Goal: Communication & Community: Answer question/provide support

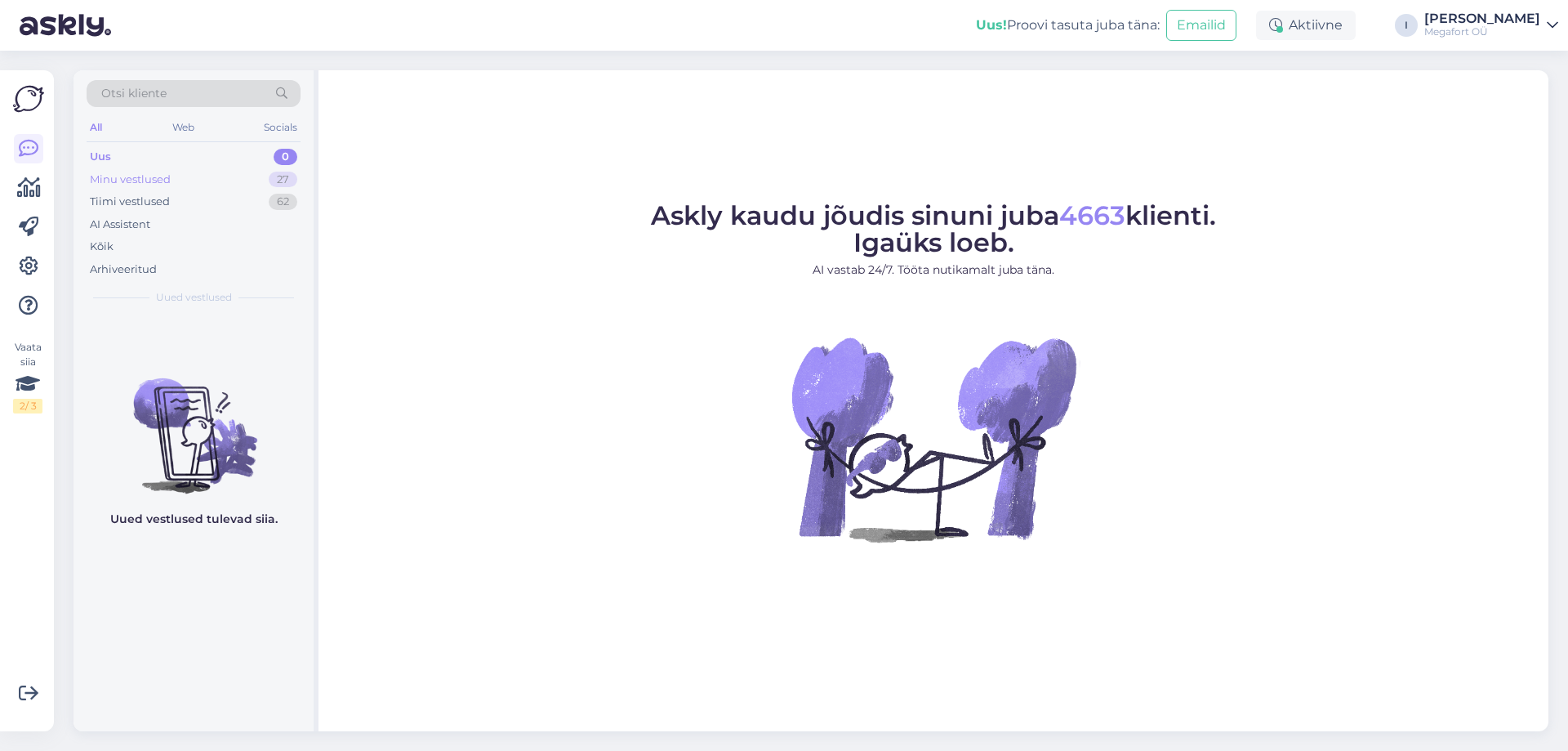
click at [125, 180] on div "Minu vestlused" at bounding box center [130, 180] width 81 height 16
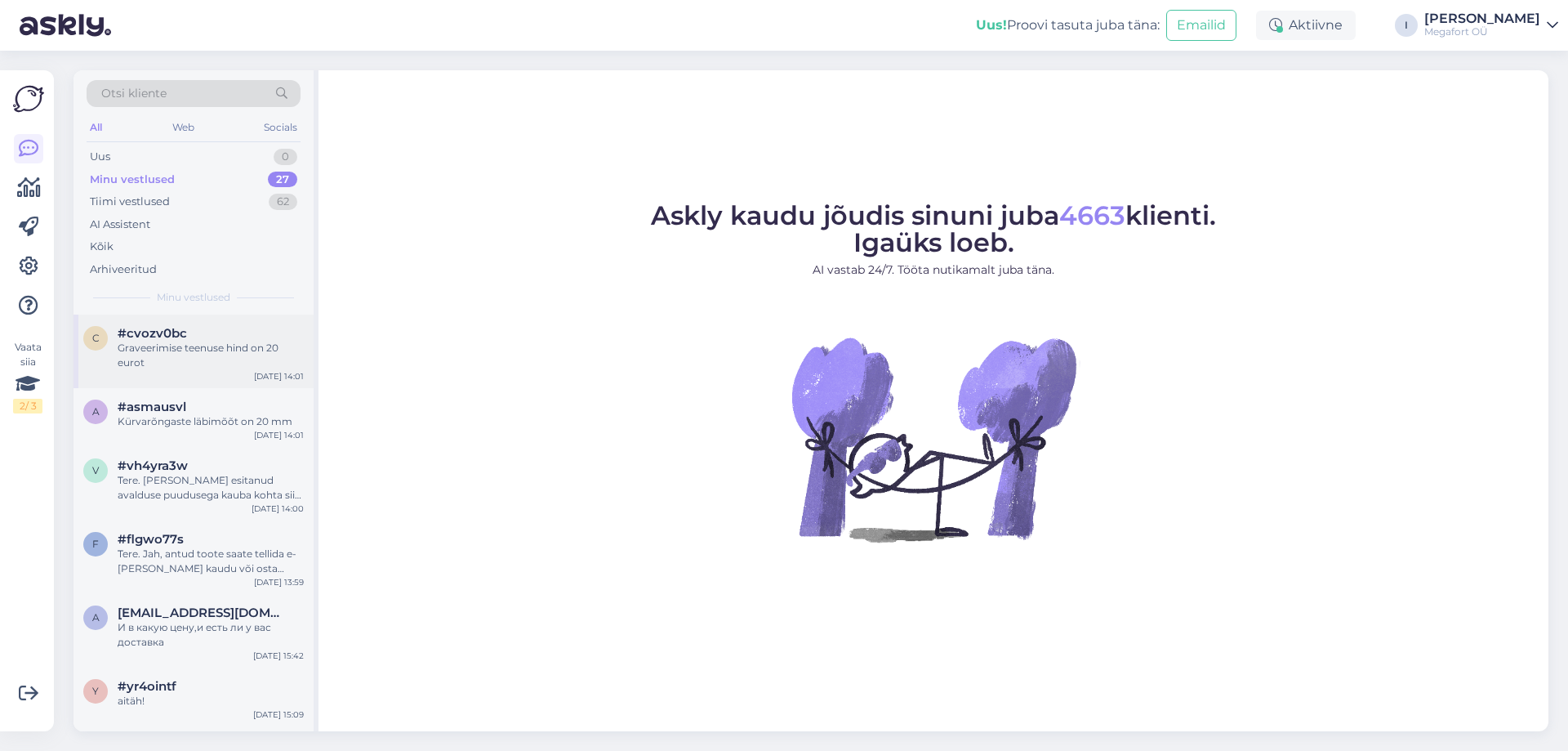
click at [192, 360] on div "Graveerimise teenuse hind on 20 eurot" at bounding box center [211, 355] width 186 height 29
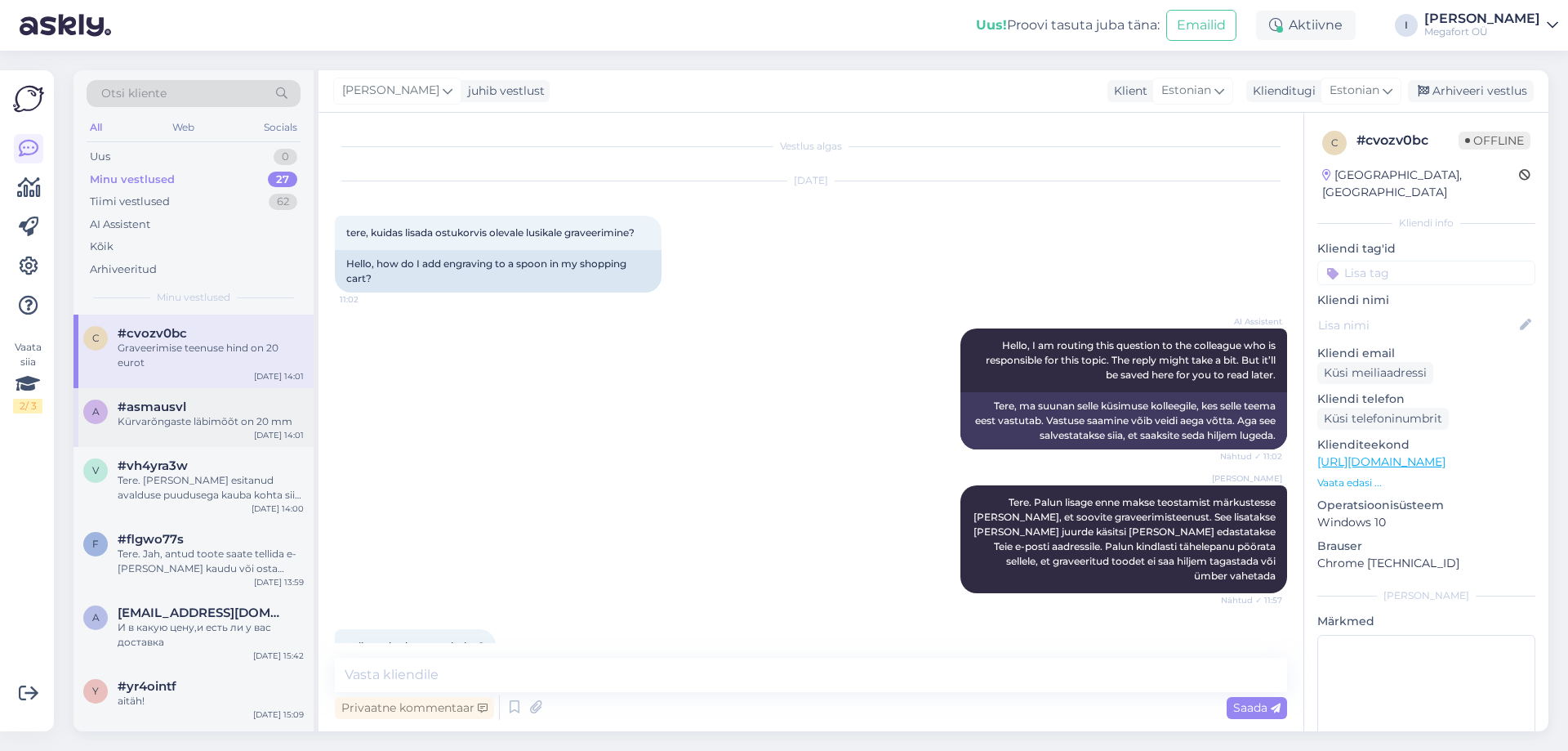
scroll to position [128, 0]
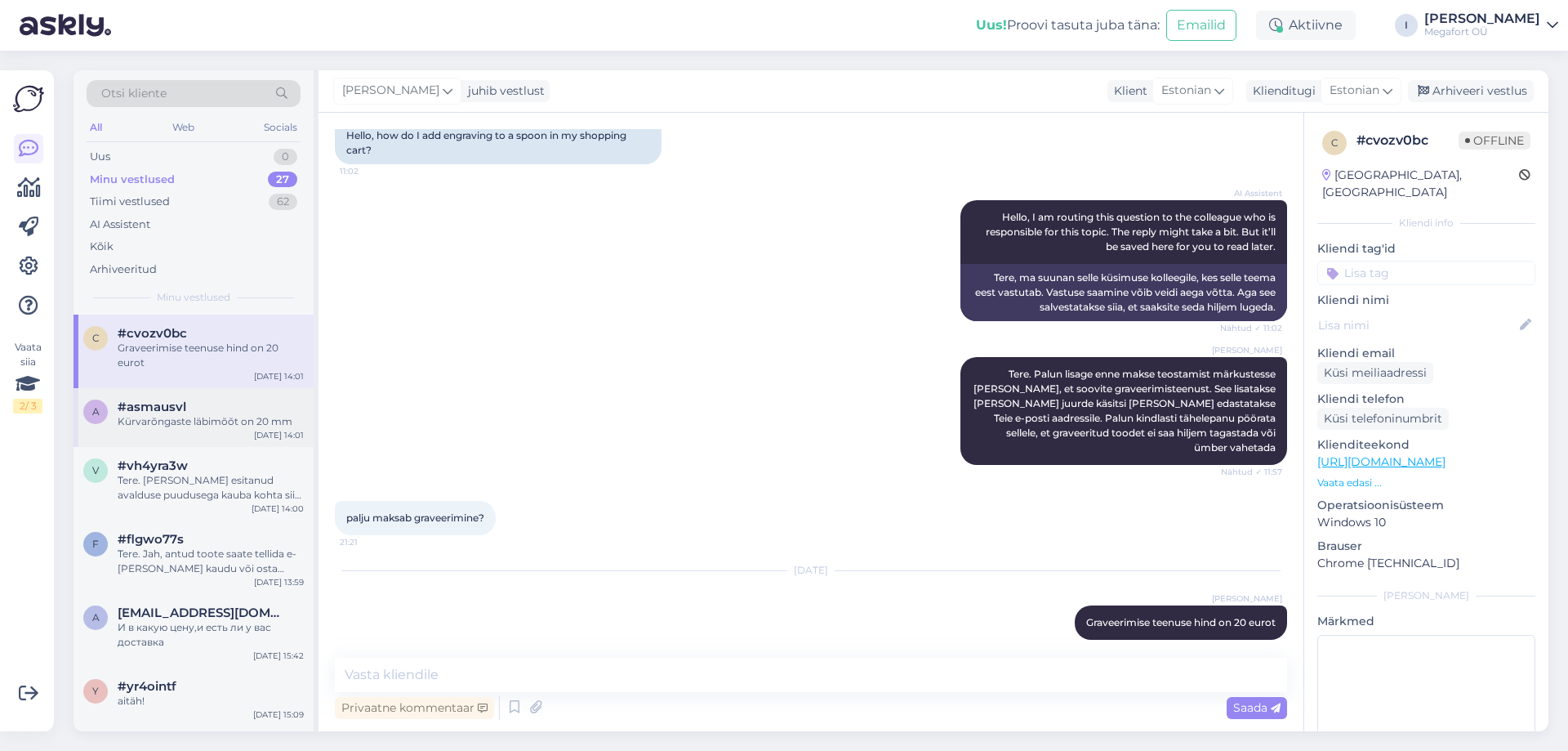
click at [191, 429] on div "a #asmausvl Kürvarõngaste läbimõõt on 20 mm [DATE] 14:01" at bounding box center [193, 417] width 240 height 59
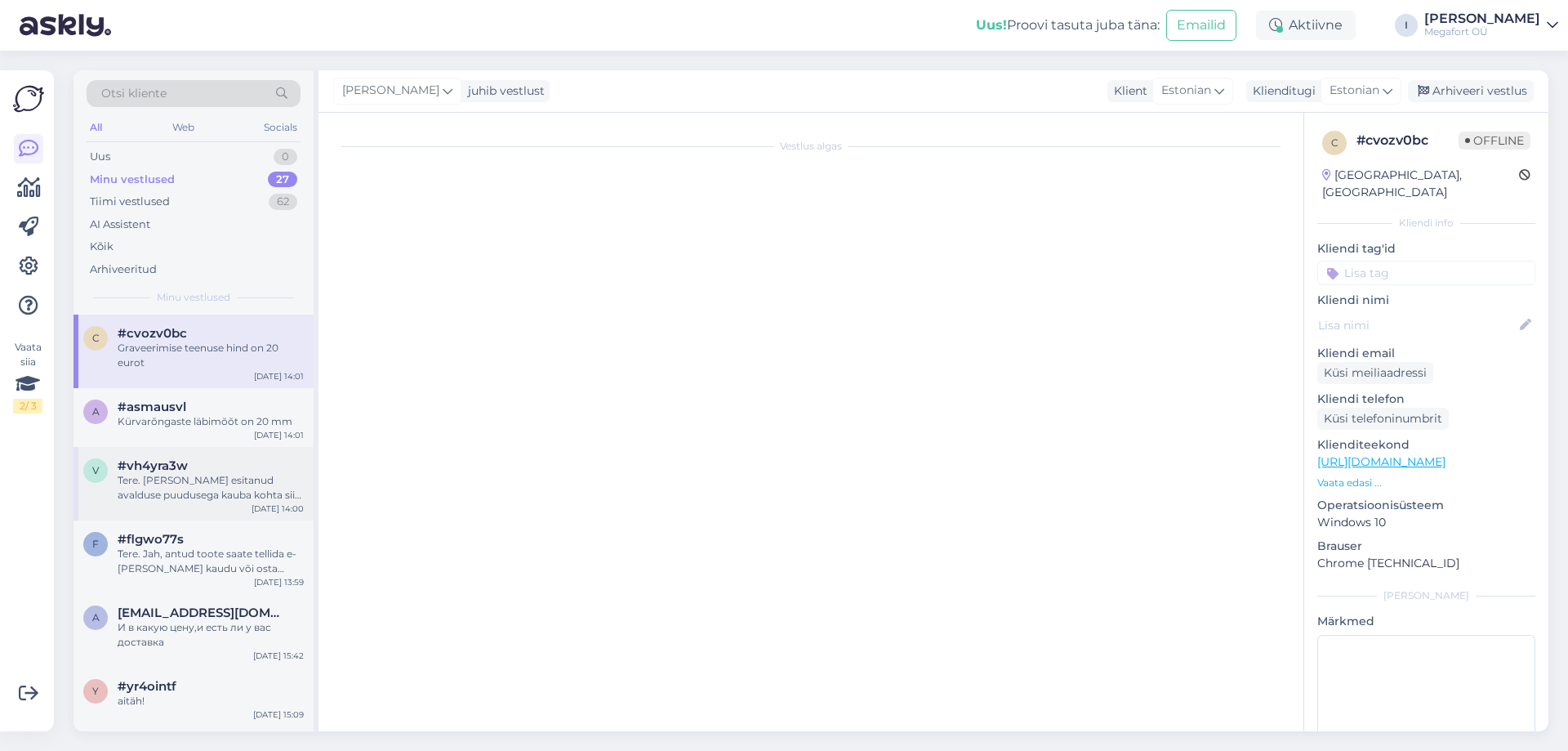
scroll to position [0, 0]
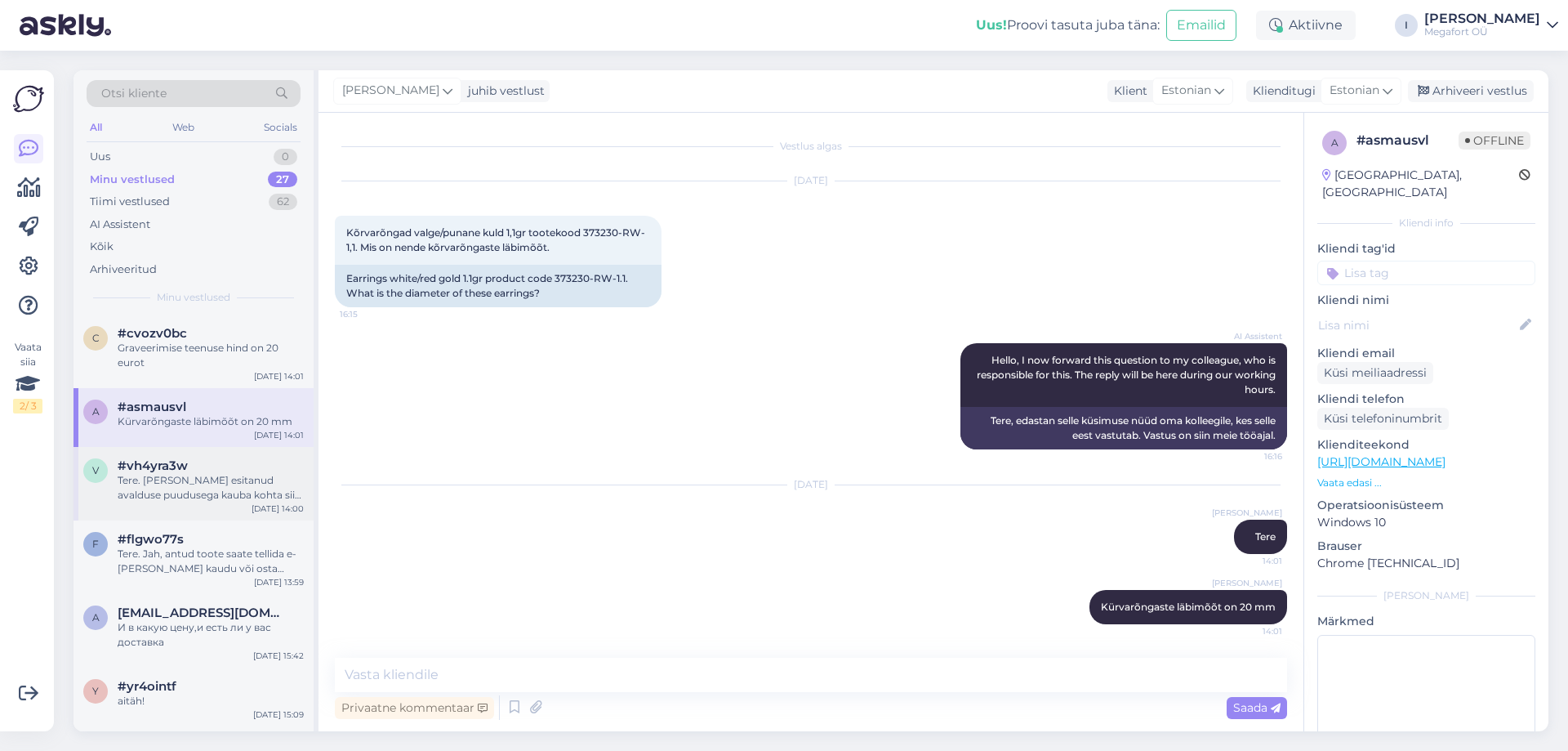
click at [186, 472] on span "#vh4yra3w" at bounding box center [153, 465] width 70 height 15
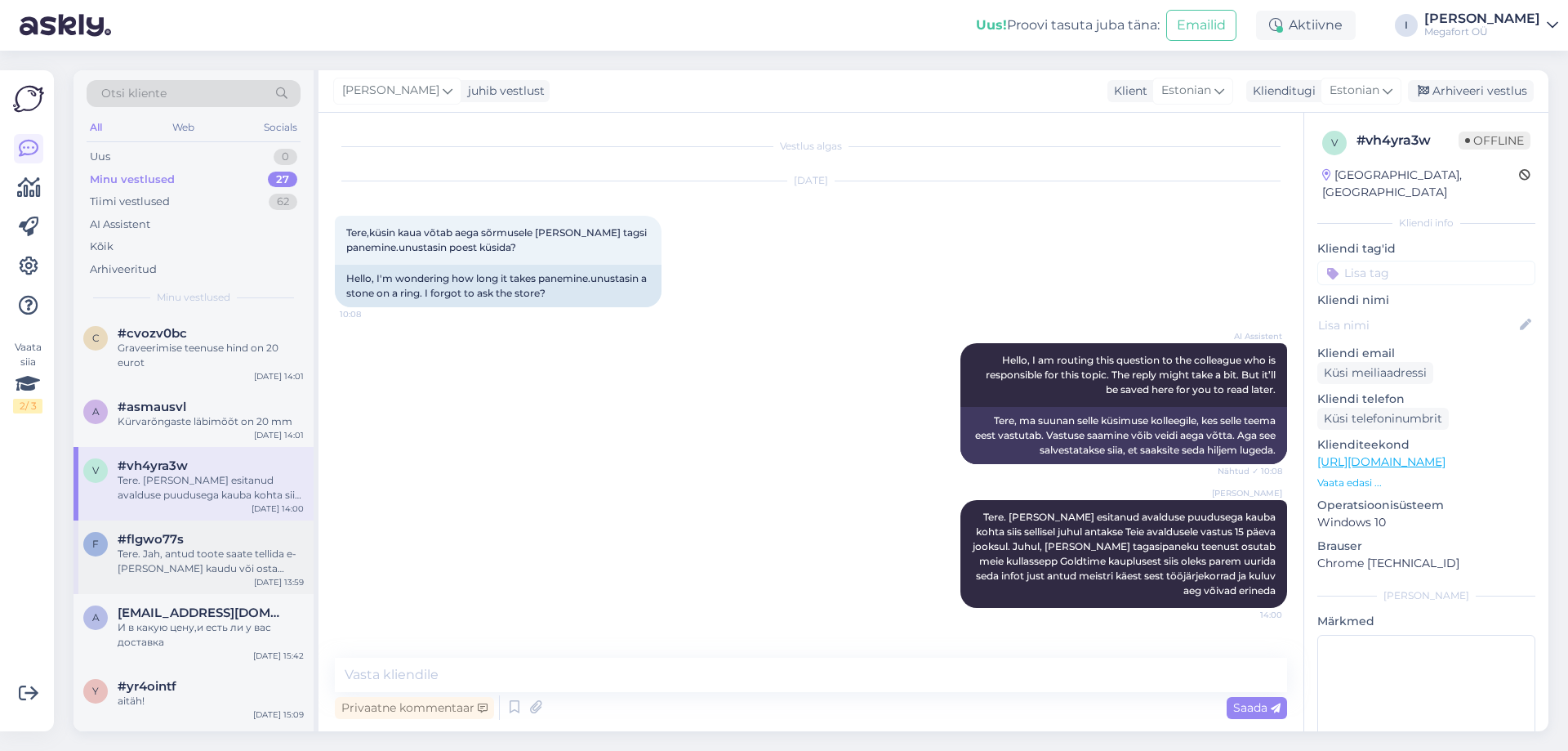
click at [197, 548] on div "Tere. Jah, antud toote saate tellida e-poe kaudu või osta meie Pärnu Kaubamajak…" at bounding box center [211, 561] width 186 height 29
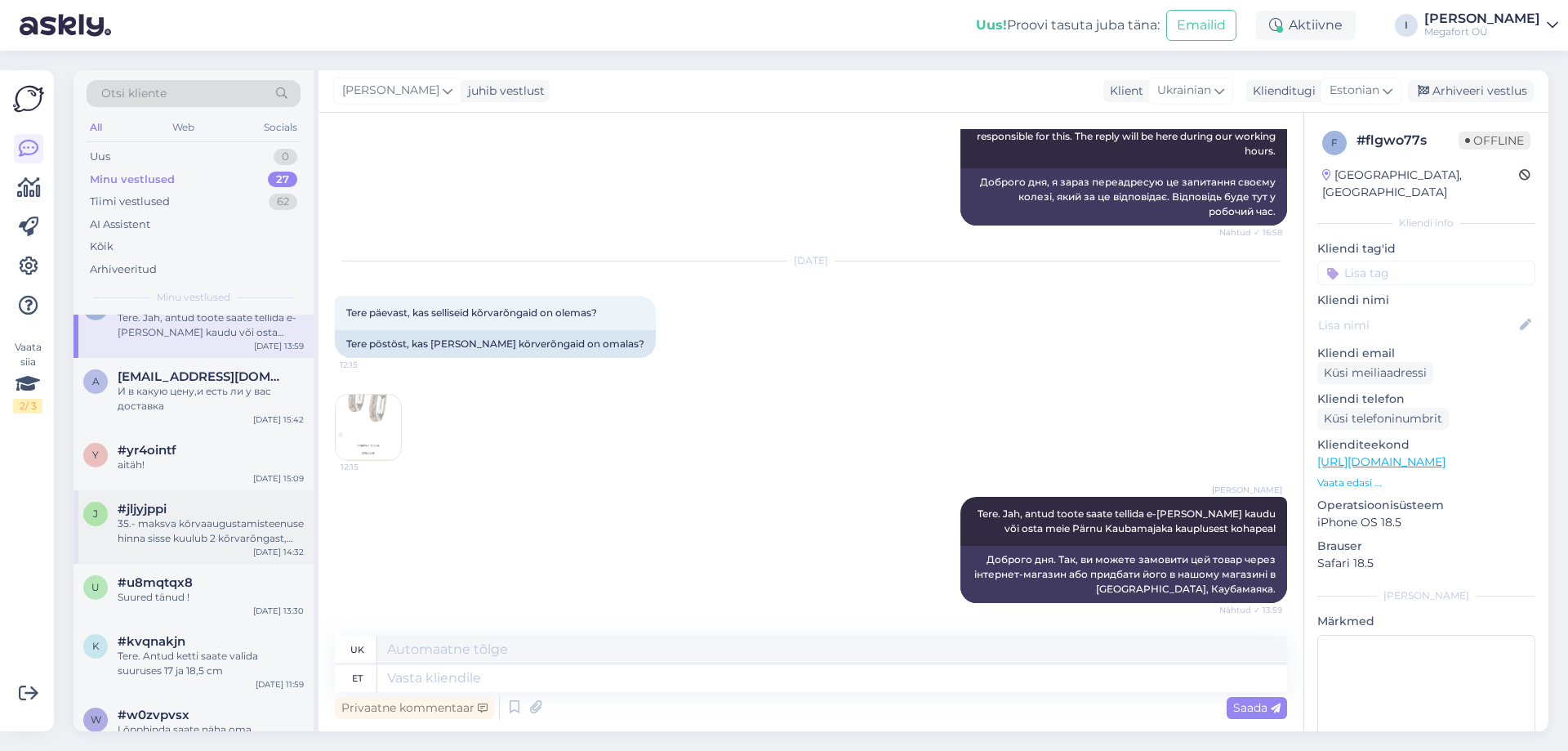
scroll to position [245, 0]
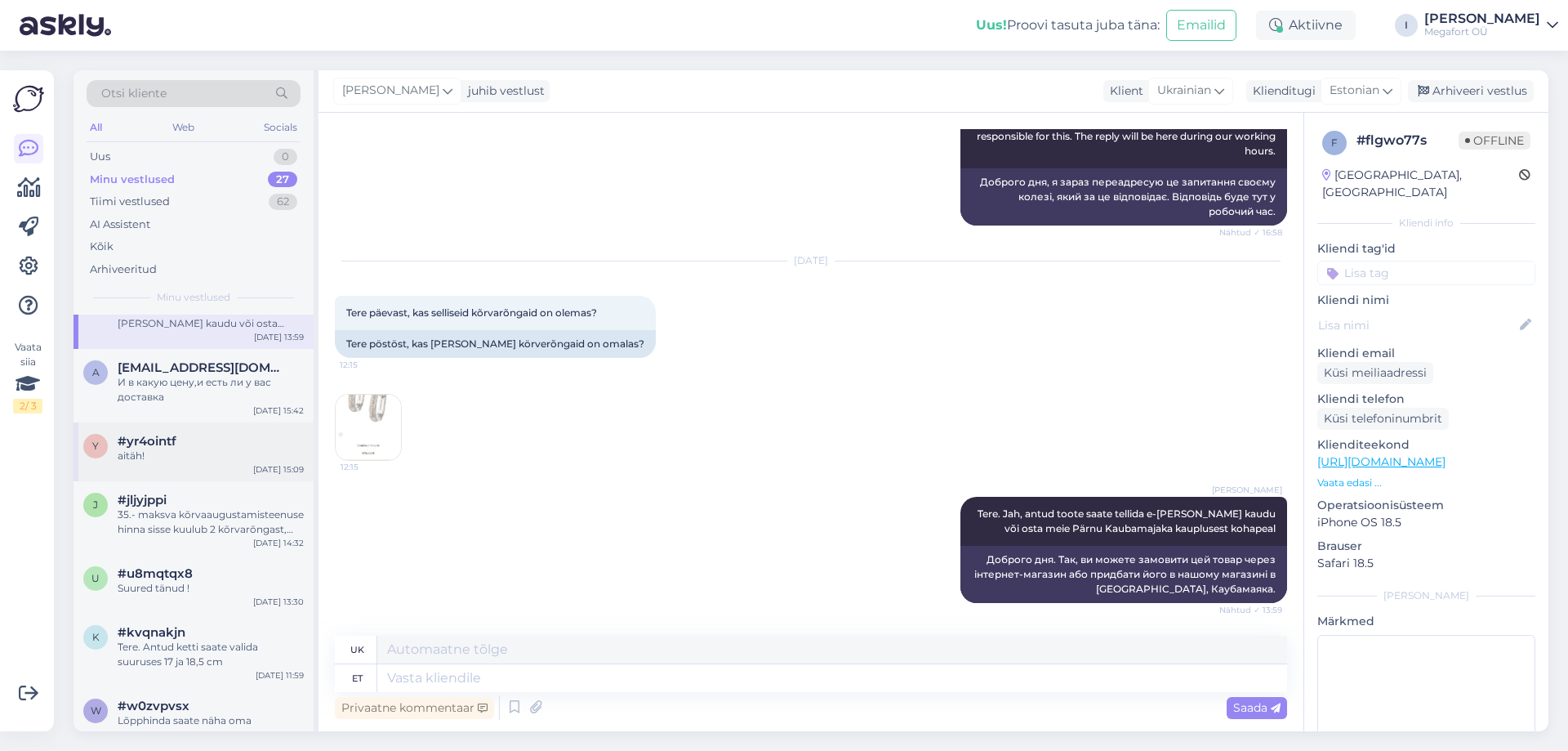
click at [184, 448] on div "aitäh!" at bounding box center [211, 455] width 186 height 15
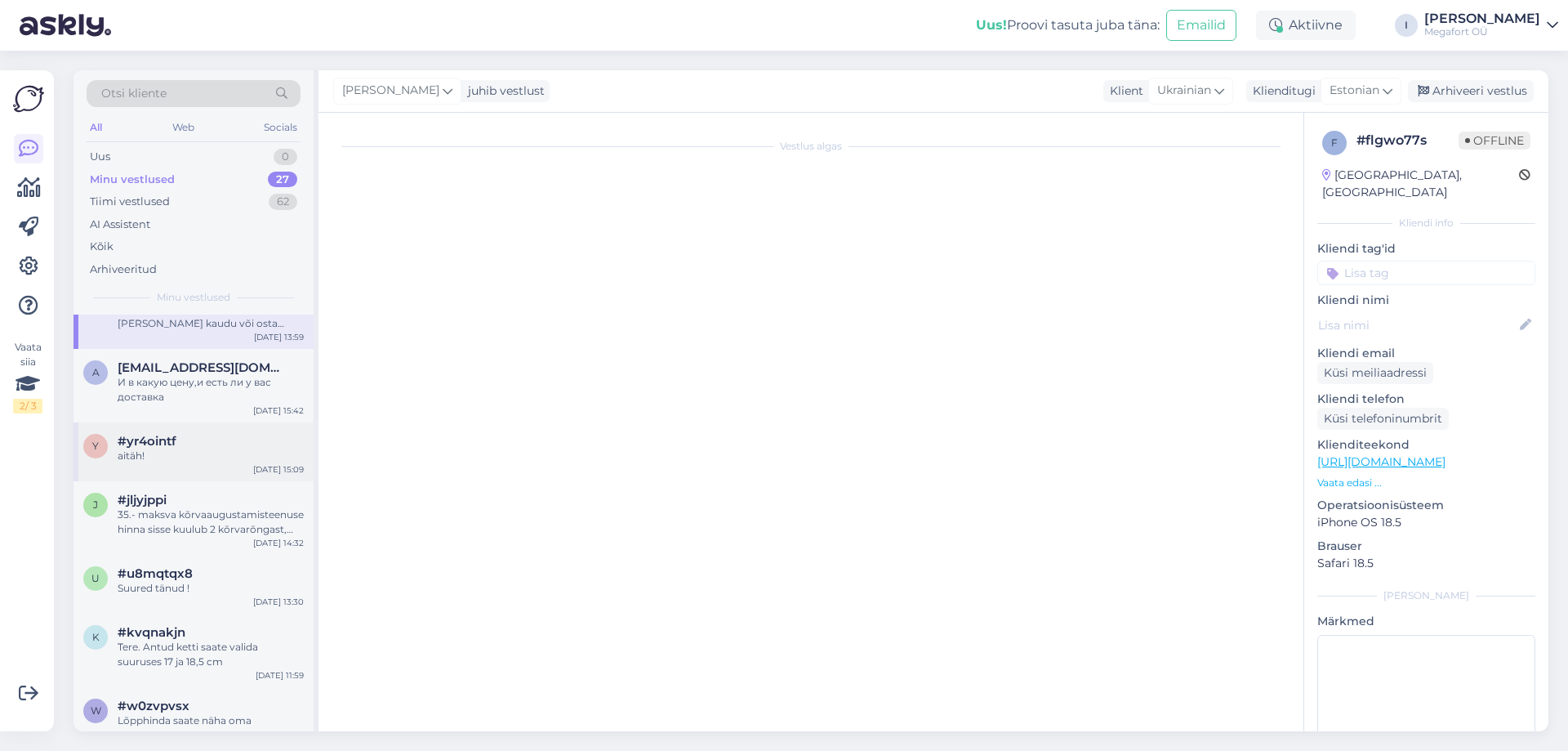
scroll to position [593, 0]
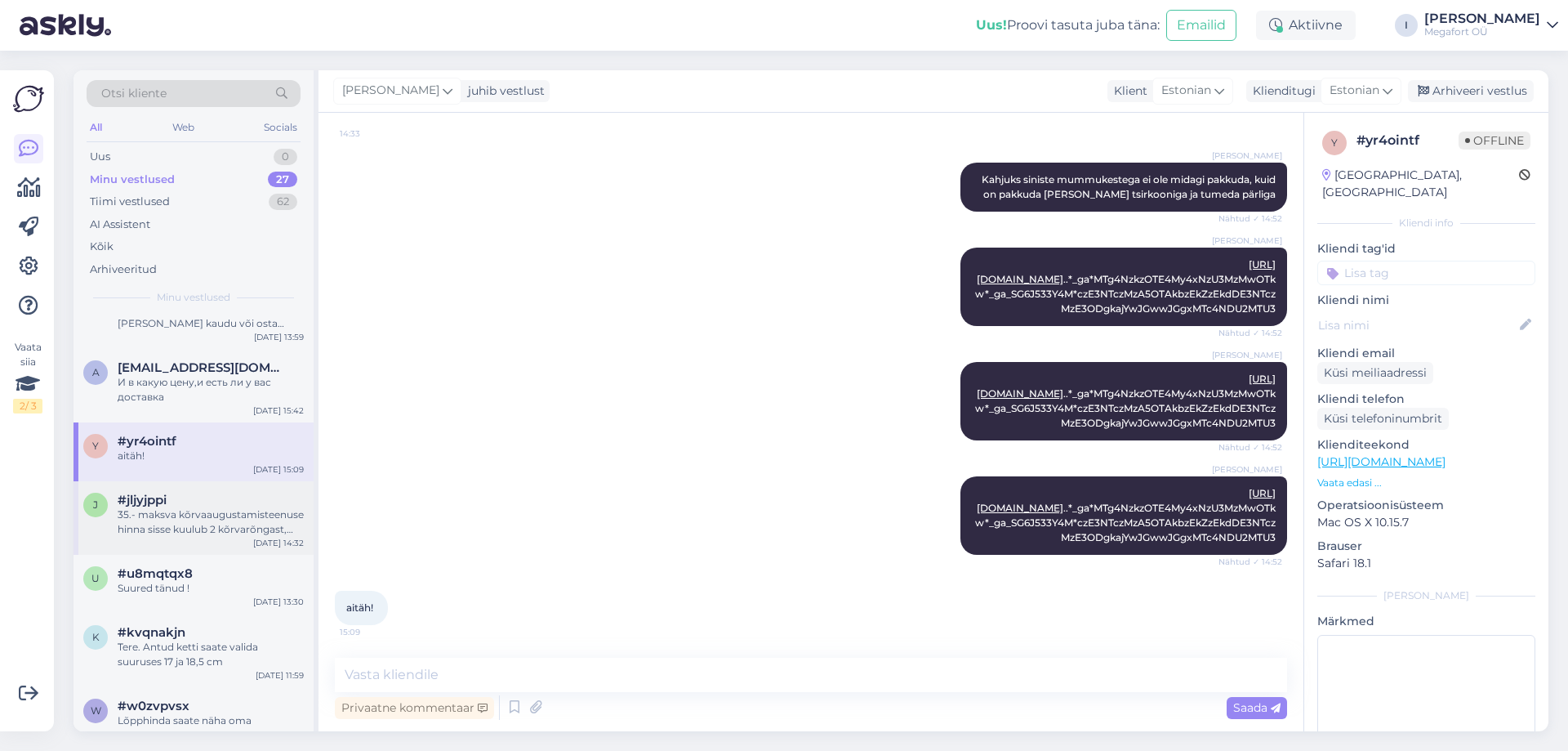
click at [184, 514] on div "35.- maksva kõrvaaugustamisteenuse hinna sisse kuulub 2 kõrvarõngast, millega k…" at bounding box center [211, 522] width 186 height 29
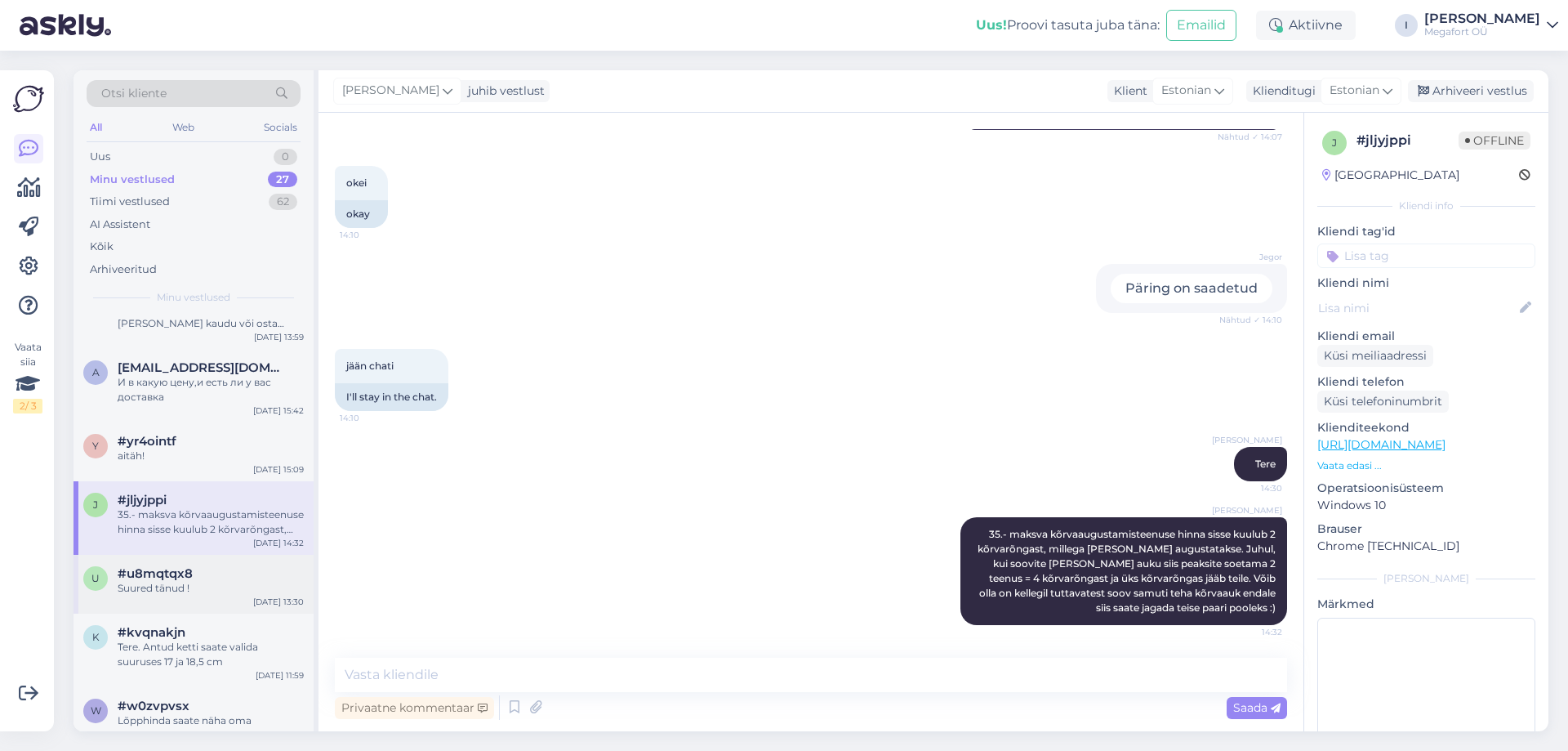
click at [183, 590] on div "Suured tänud !" at bounding box center [211, 588] width 186 height 15
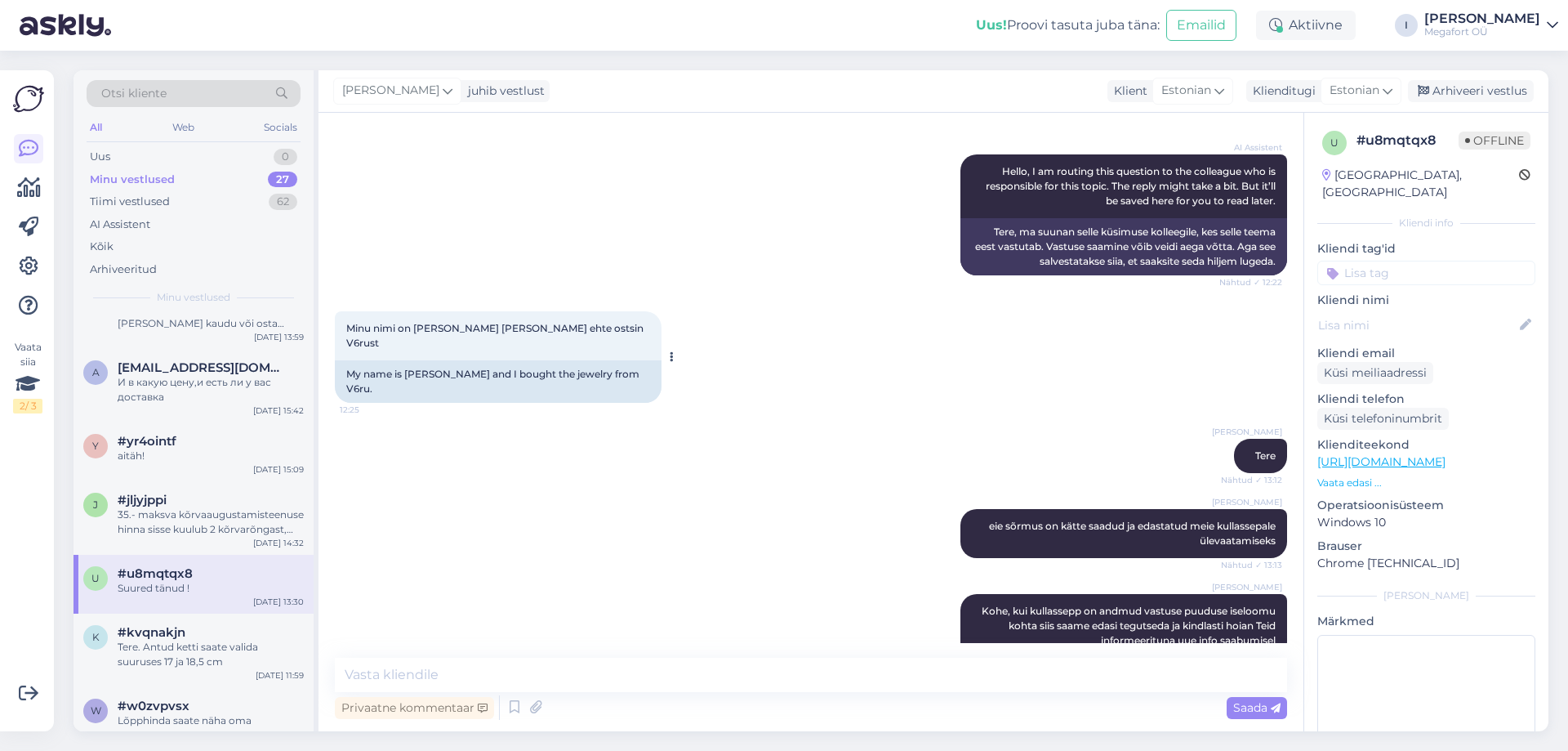
scroll to position [365, 0]
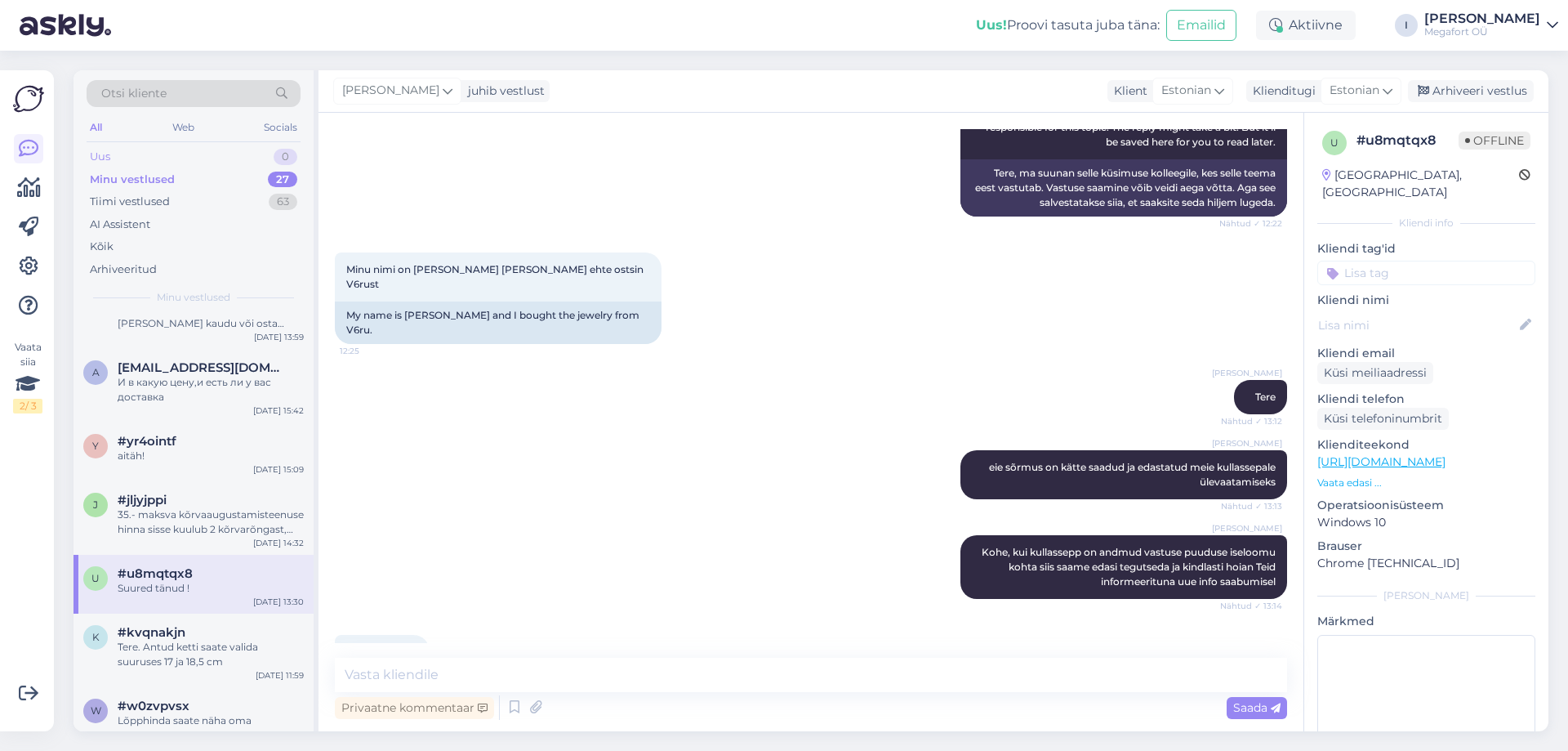
click at [177, 155] on div "Uus 0" at bounding box center [193, 157] width 214 height 23
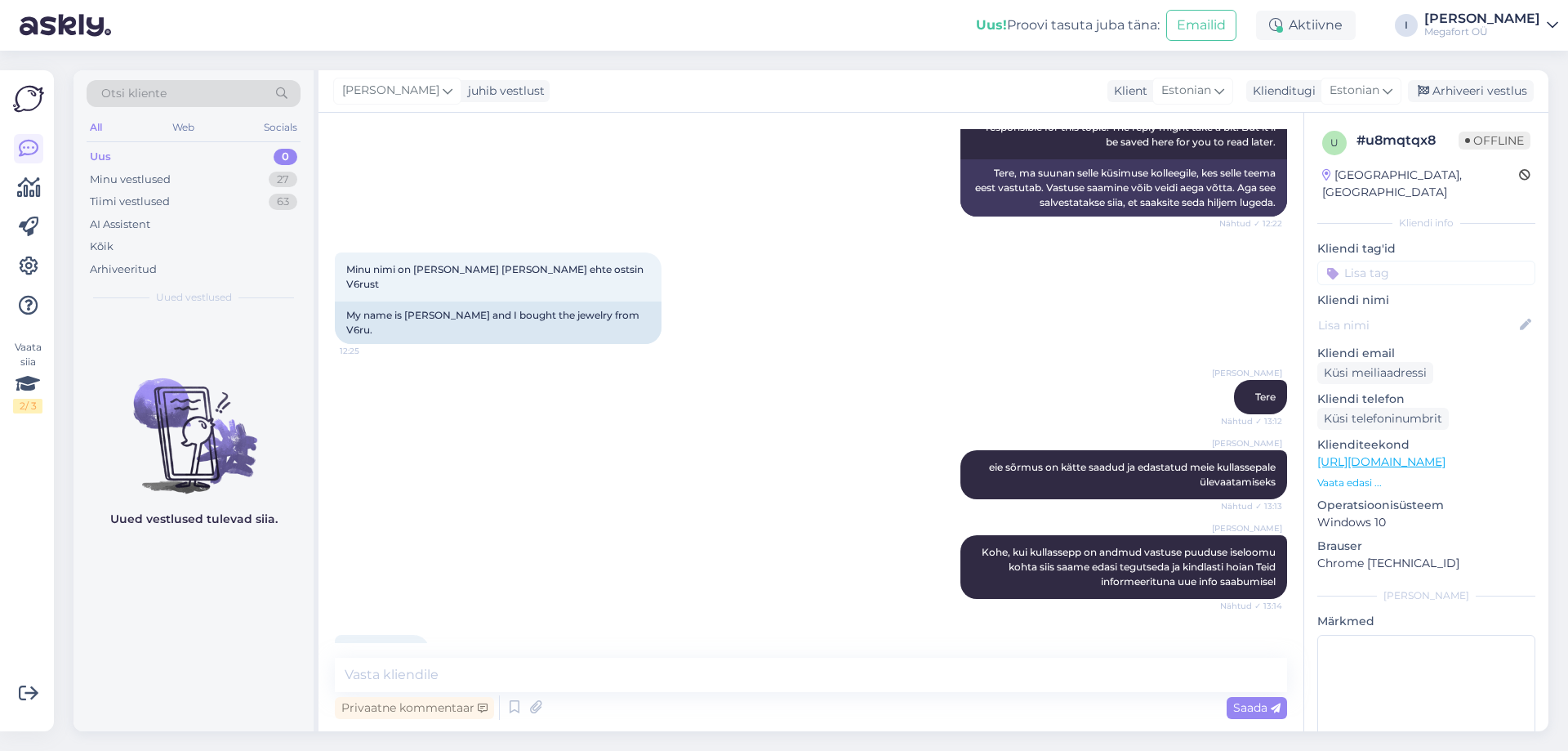
scroll to position [0, 0]
click at [162, 174] on div "Minu vestlused" at bounding box center [130, 180] width 81 height 16
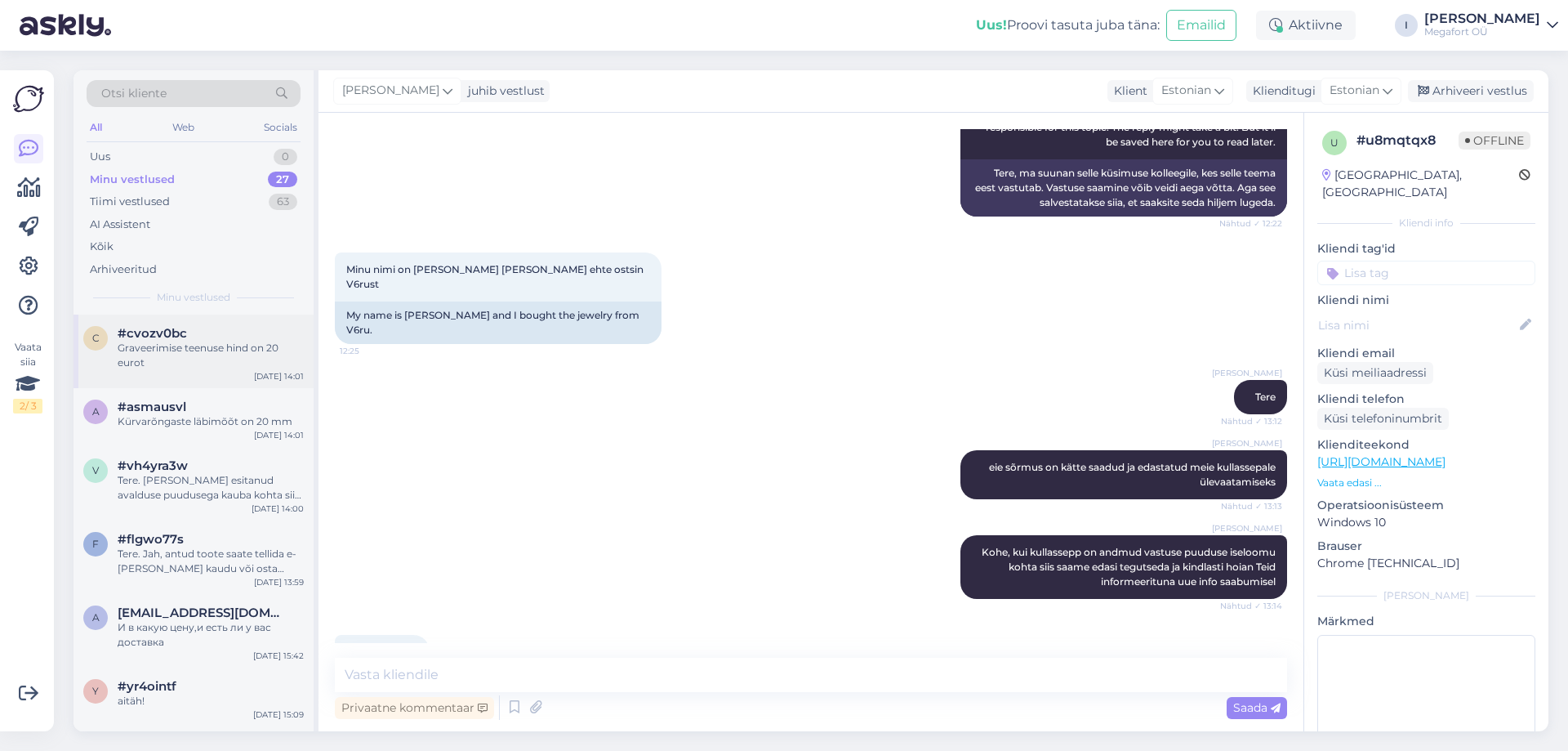
click at [149, 338] on span "#cvozv0bc" at bounding box center [152, 333] width 69 height 15
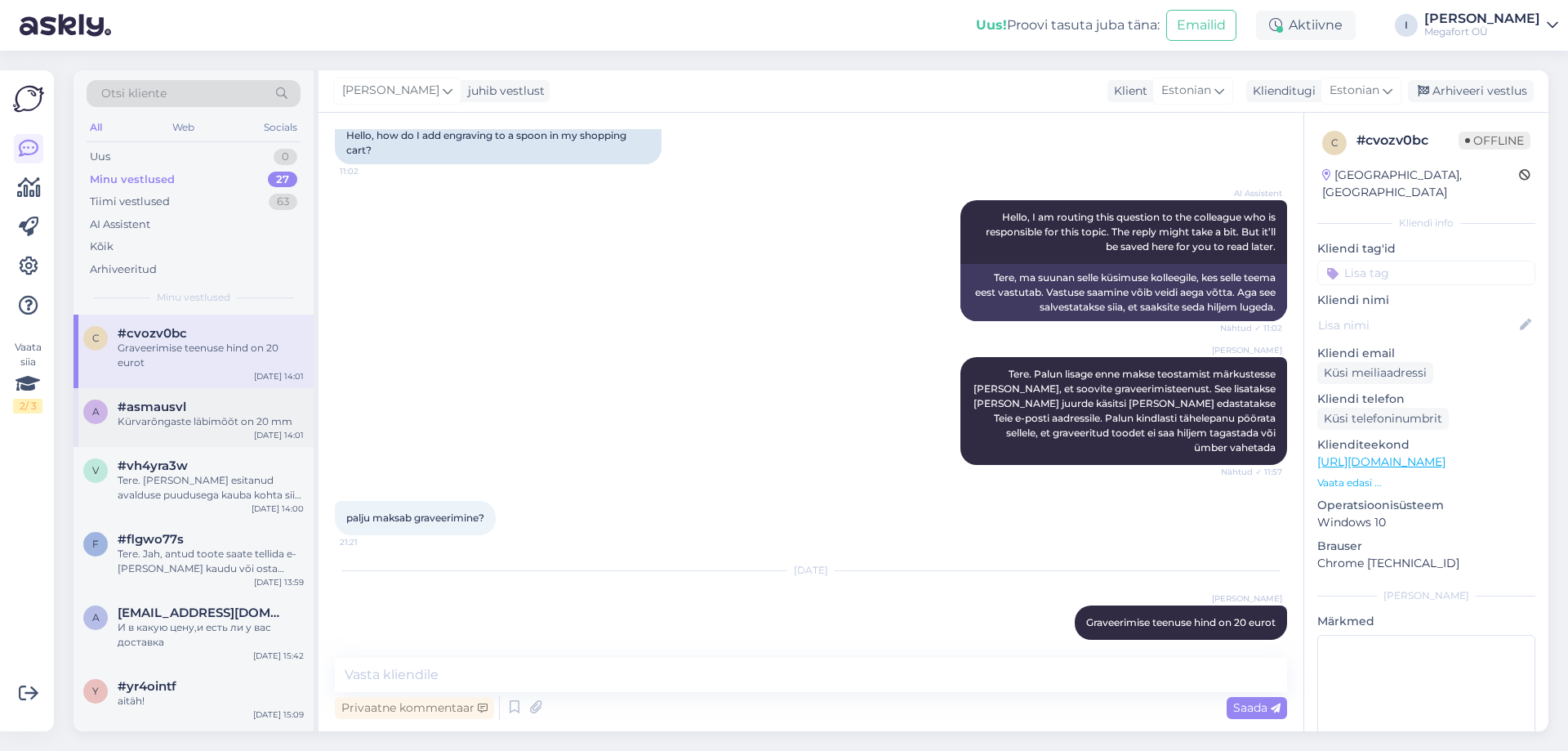
click at [139, 403] on span "#asmausvl" at bounding box center [152, 406] width 68 height 15
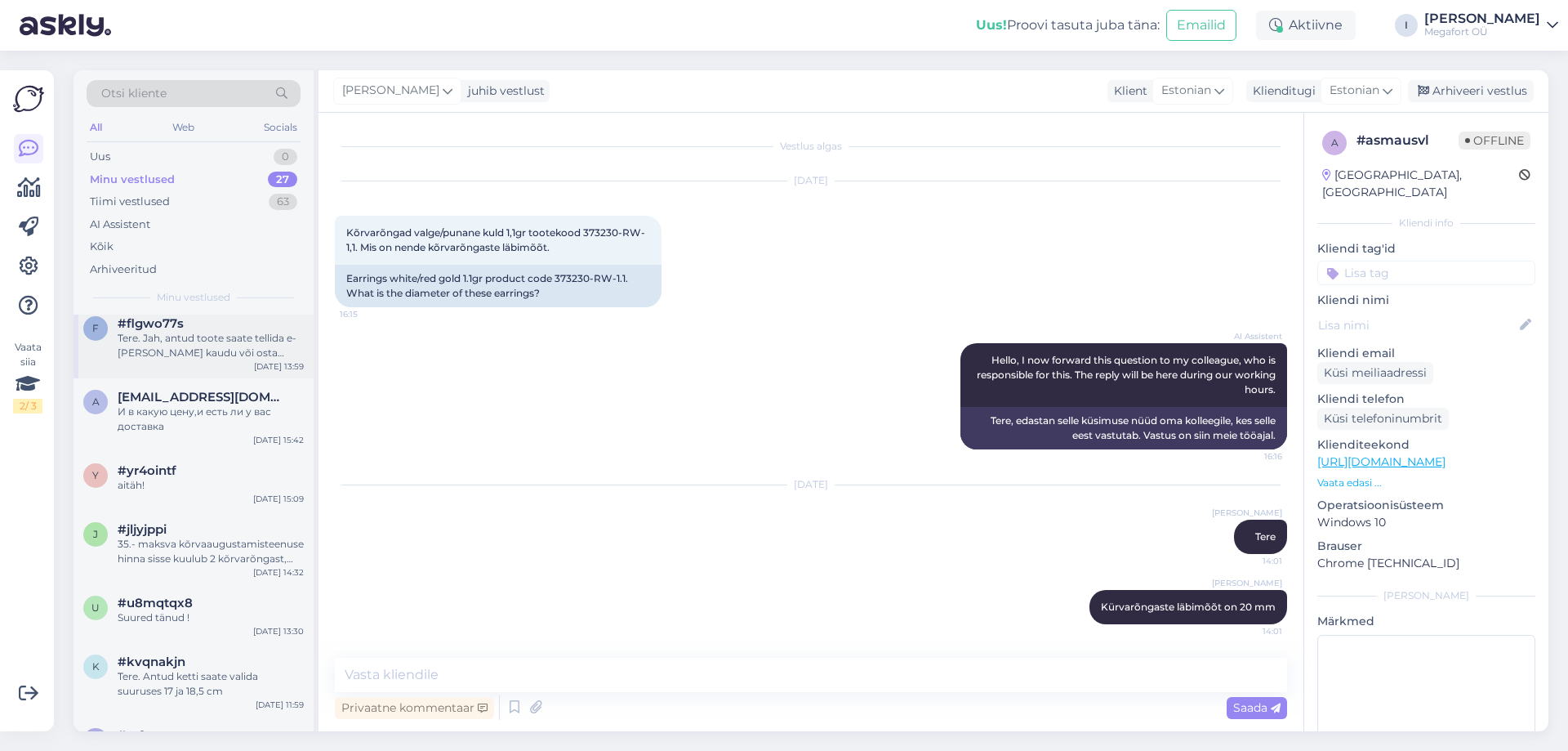
scroll to position [0, 0]
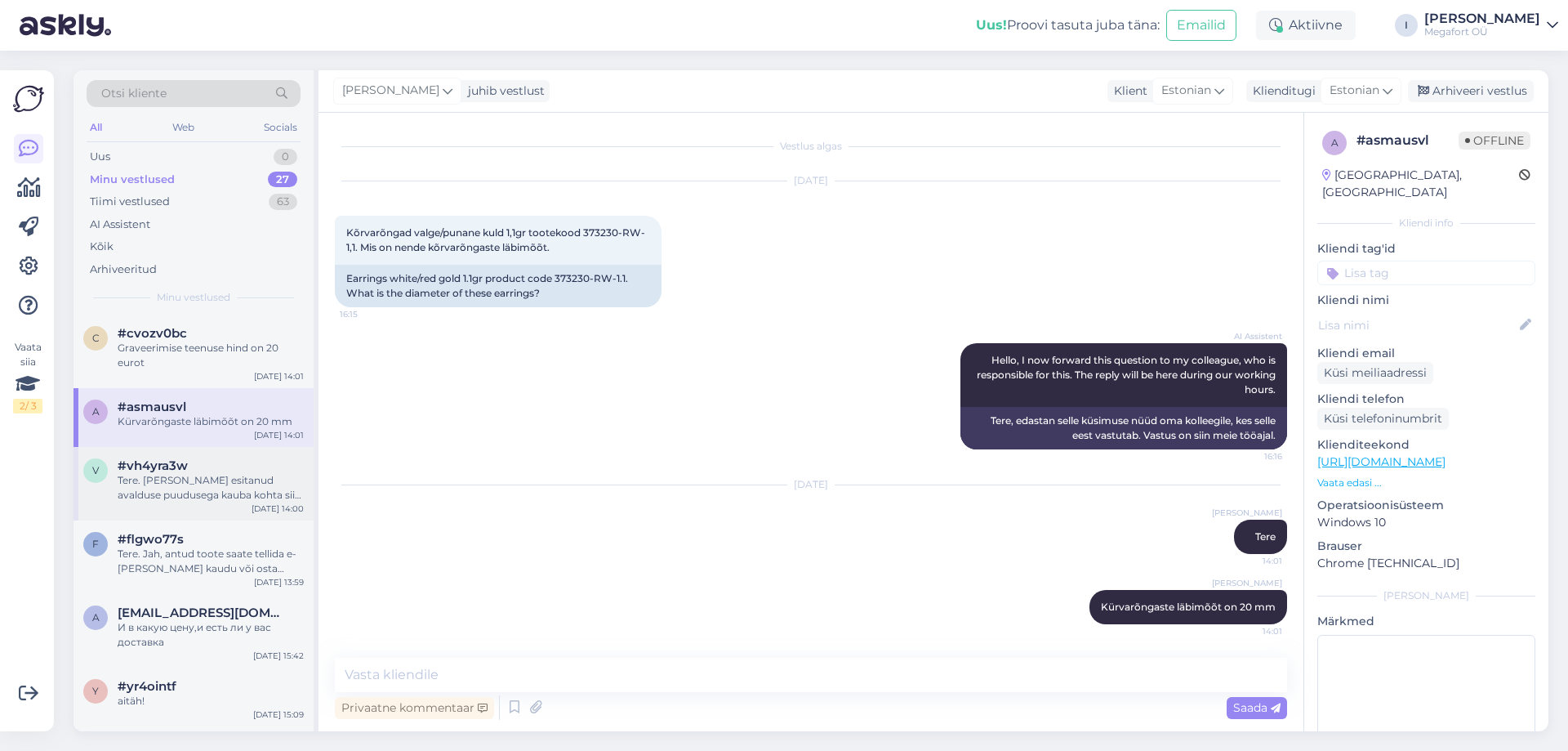
click at [195, 470] on div "#vh4yra3w" at bounding box center [211, 465] width 186 height 15
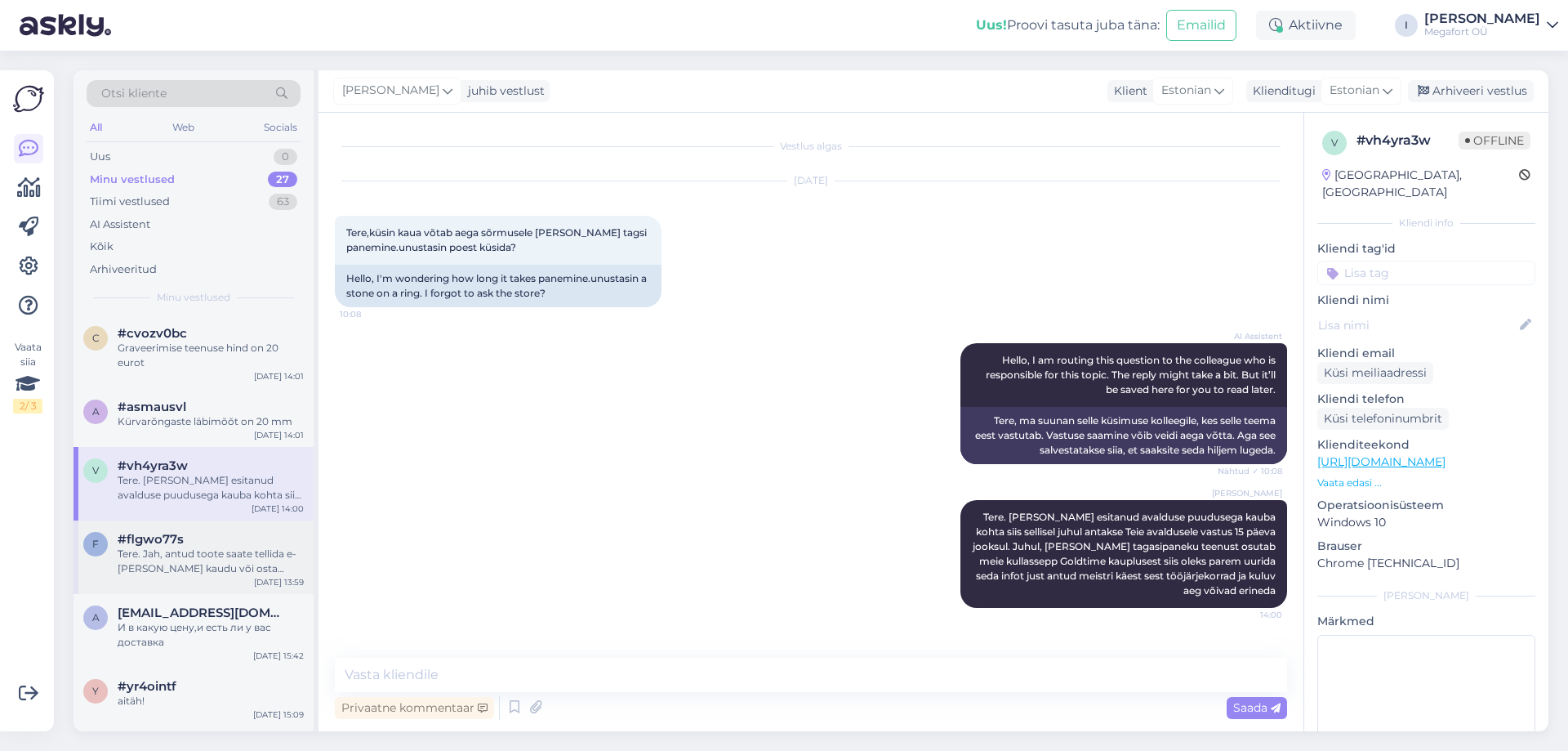
click at [192, 552] on div "Tere. Jah, antud toote saate tellida e-poe kaudu või osta meie Pärnu Kaubamajak…" at bounding box center [211, 561] width 186 height 29
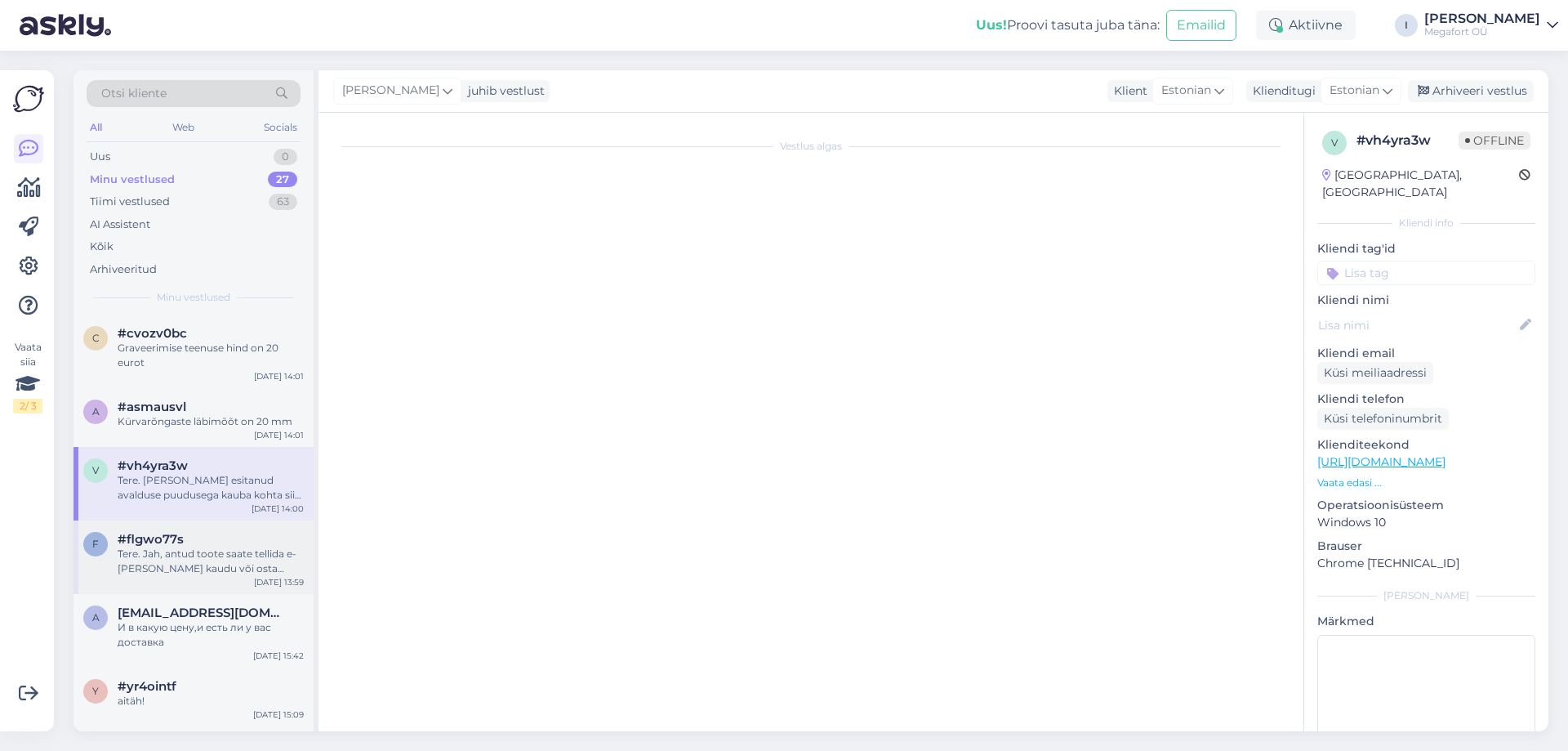
scroll to position [2327, 0]
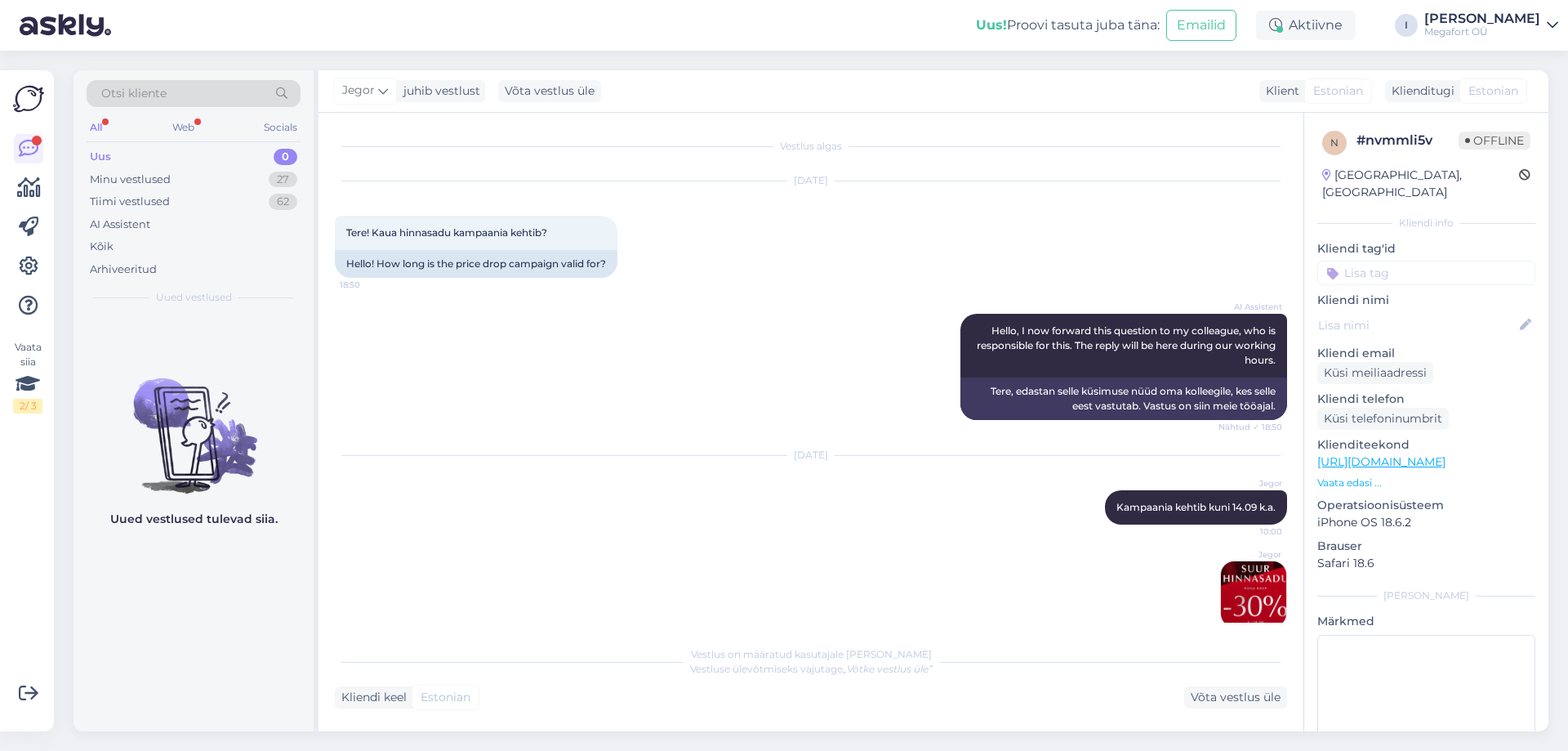
scroll to position [38, 0]
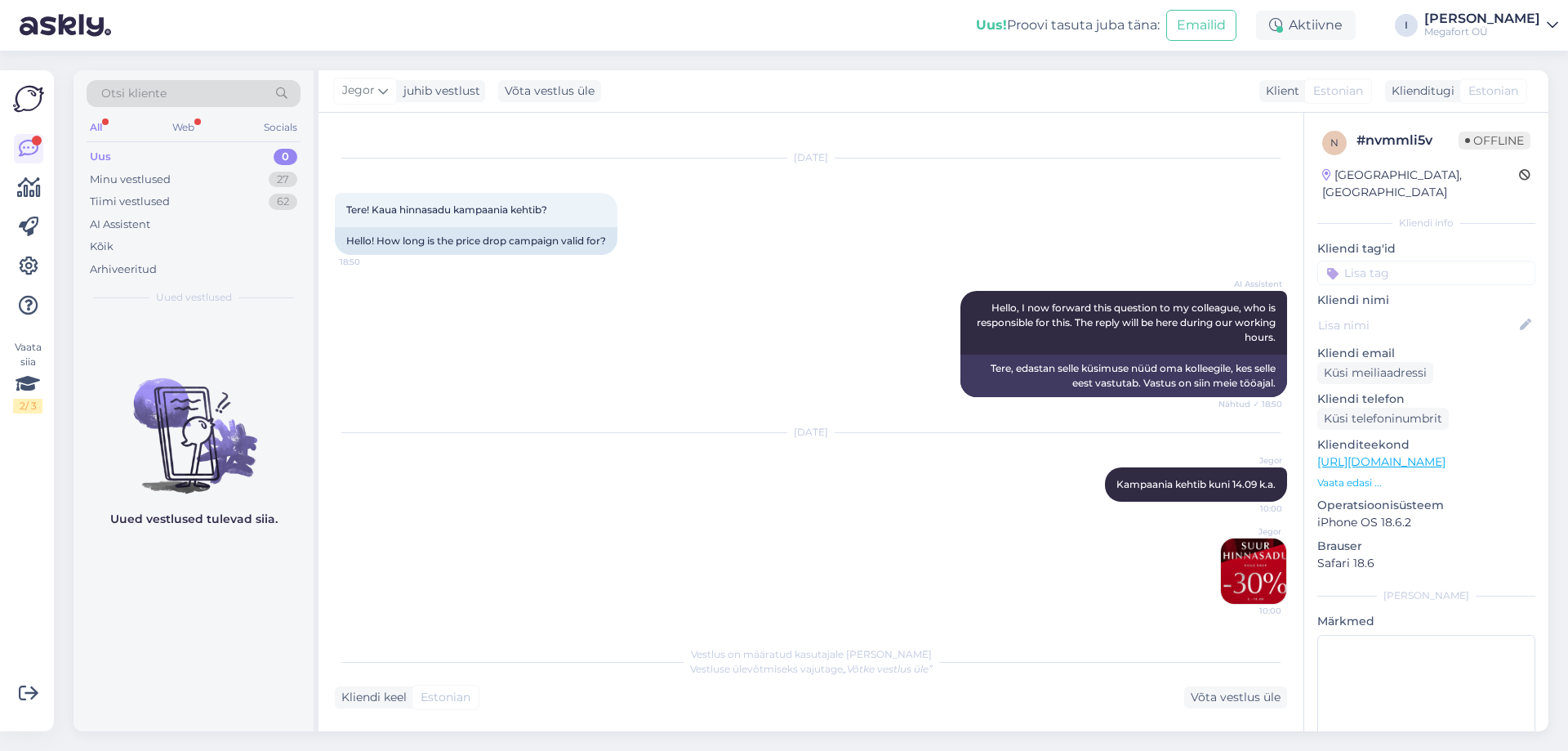
click at [197, 94] on div "Otsi kliente" at bounding box center [193, 94] width 214 height 27
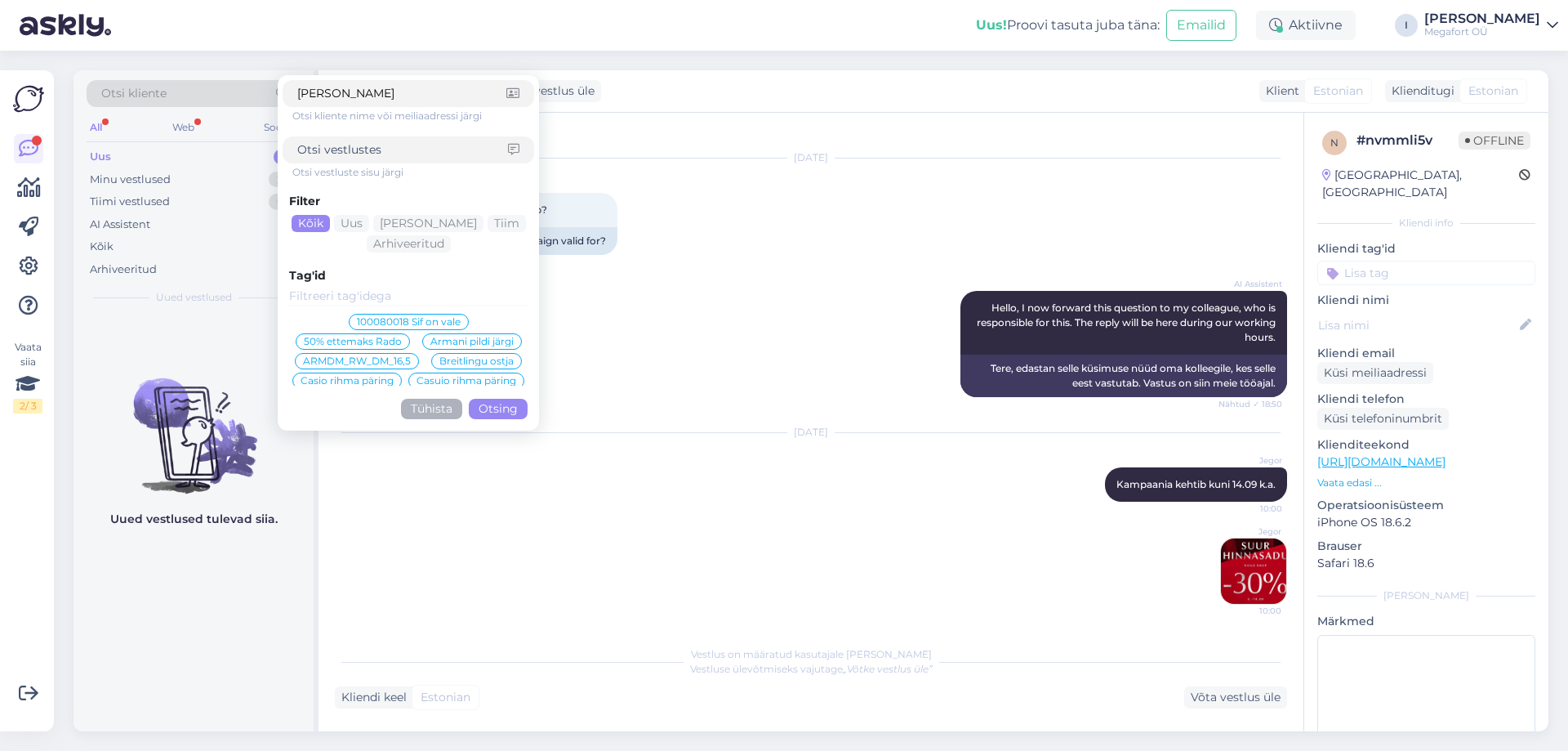
type input "betyan"
click button "Otsing" at bounding box center [498, 409] width 59 height 21
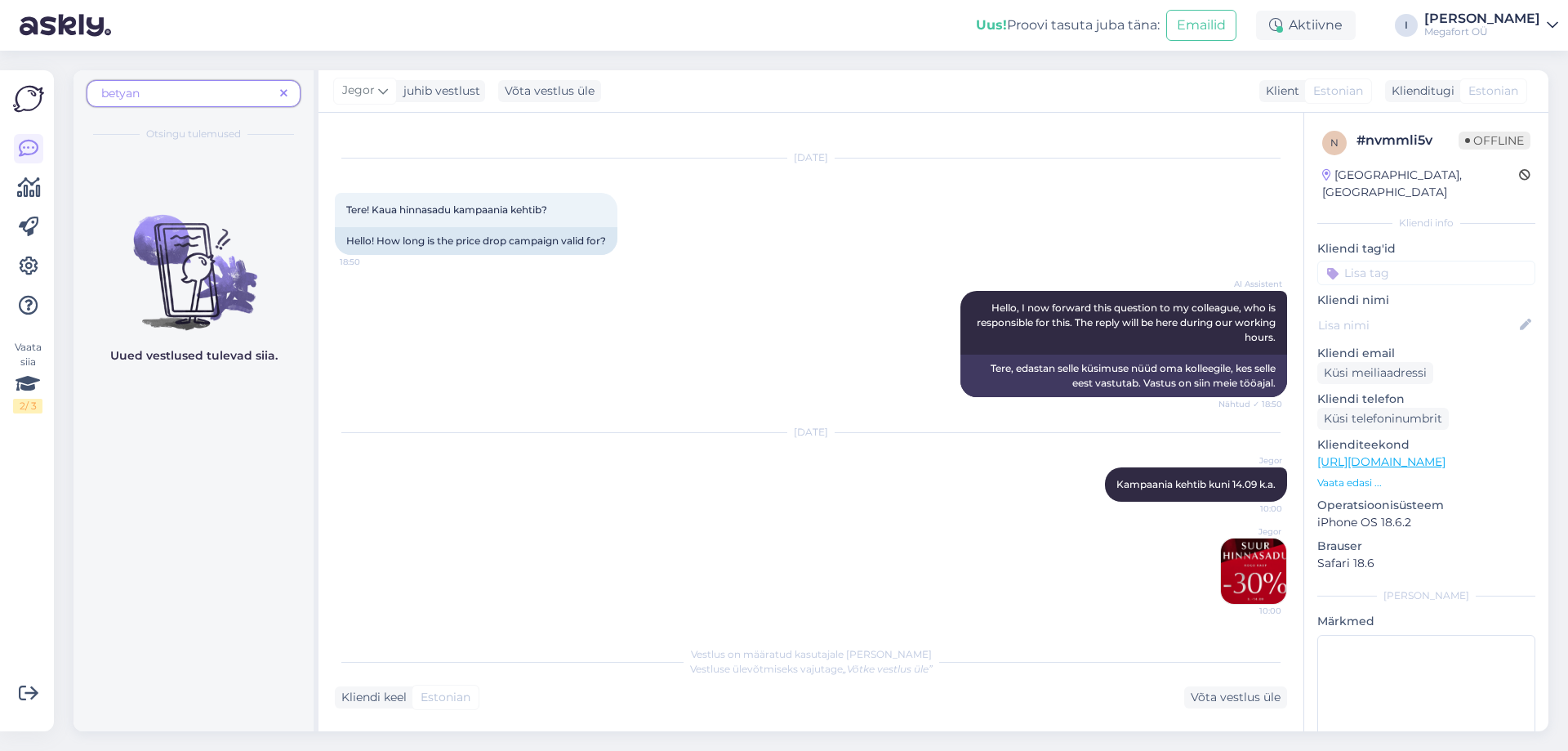
click at [286, 98] on icon at bounding box center [284, 93] width 8 height 11
